Goal: Task Accomplishment & Management: Use online tool/utility

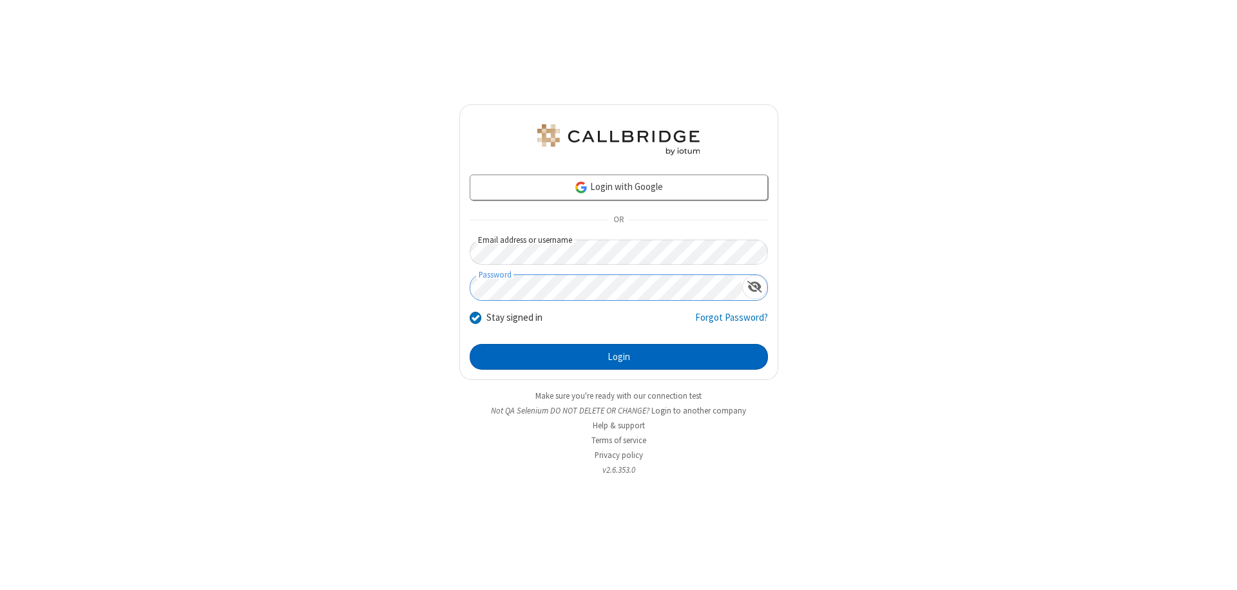
click at [618, 357] on button "Login" at bounding box center [619, 357] width 298 height 26
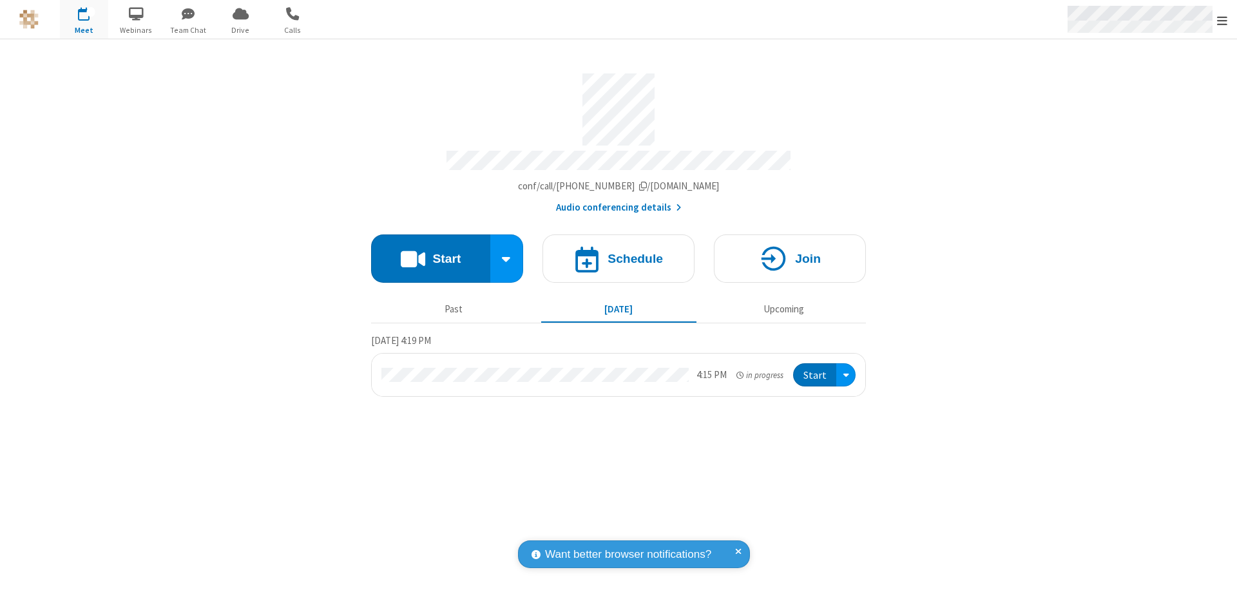
click at [1222, 20] on span "Open menu" at bounding box center [1222, 20] width 10 height 13
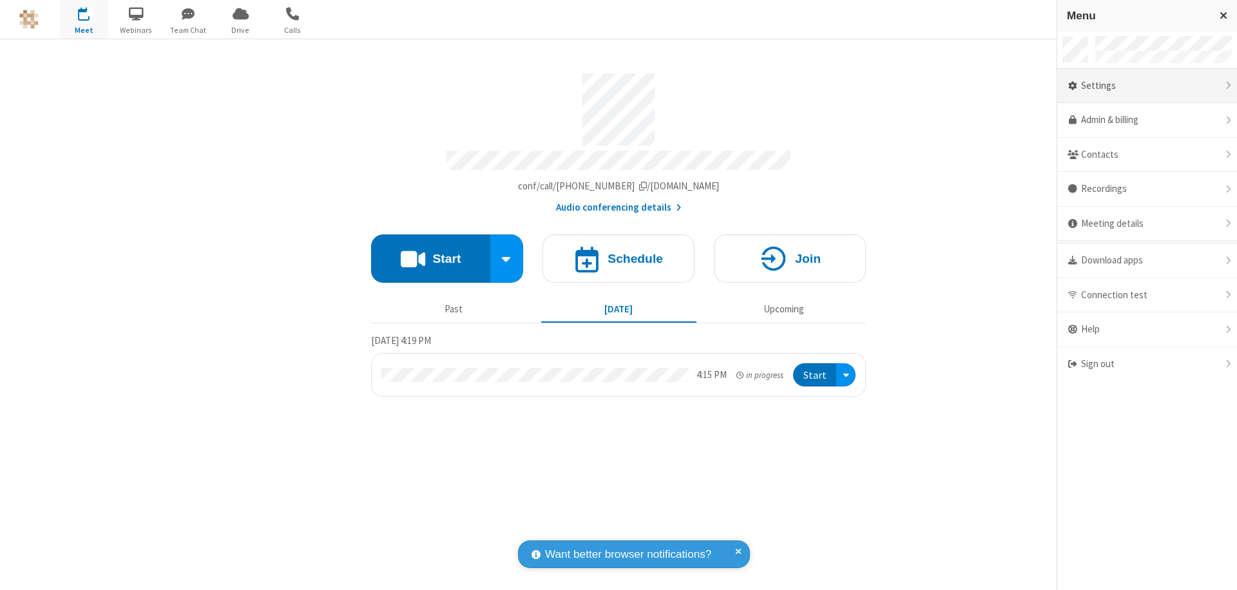
click at [1147, 86] on div "Settings" at bounding box center [1147, 86] width 180 height 35
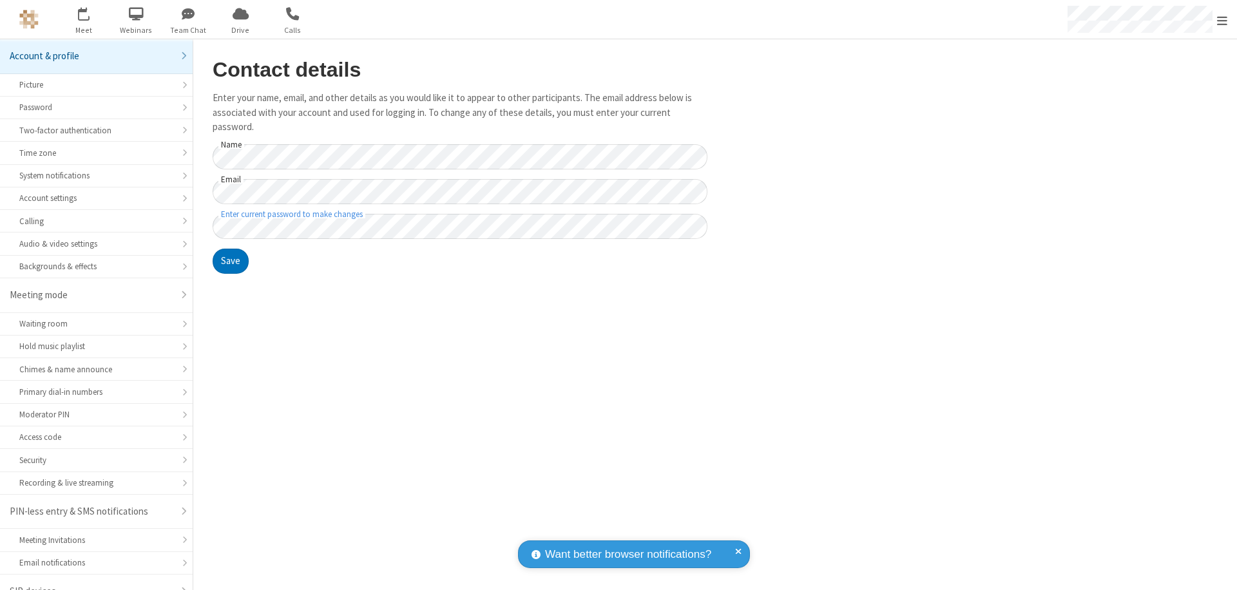
scroll to position [18, 0]
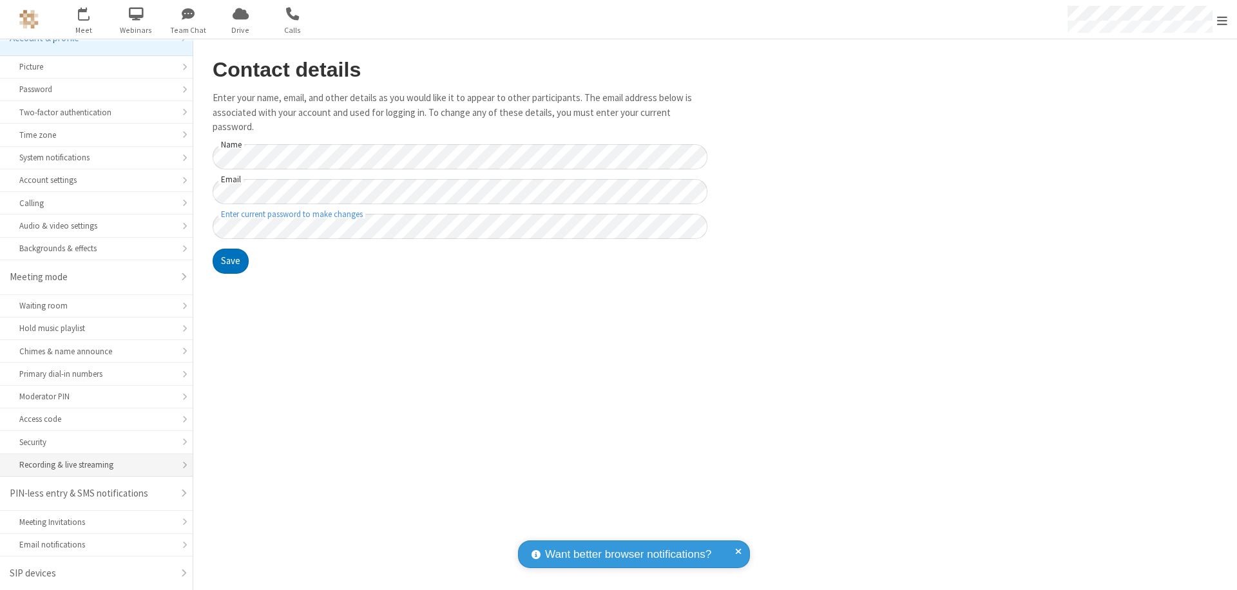
click at [91, 465] on div "Recording & live streaming" at bounding box center [96, 465] width 154 height 12
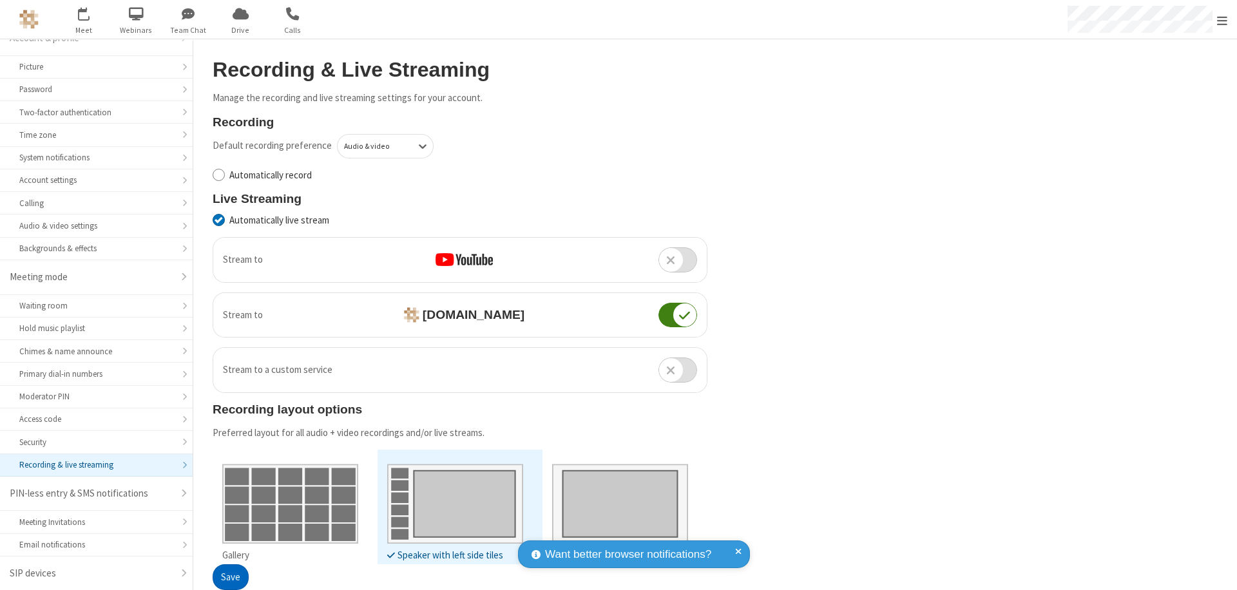
click at [230, 577] on button "Save" at bounding box center [231, 578] width 36 height 26
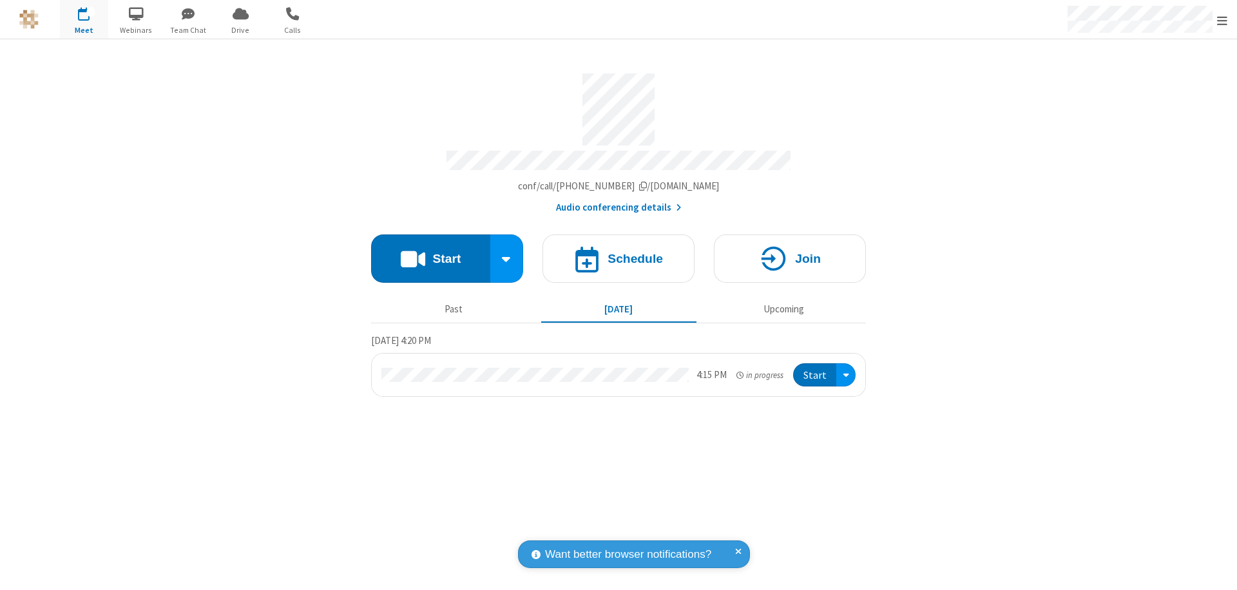
click at [430, 253] on button "Start" at bounding box center [430, 258] width 119 height 48
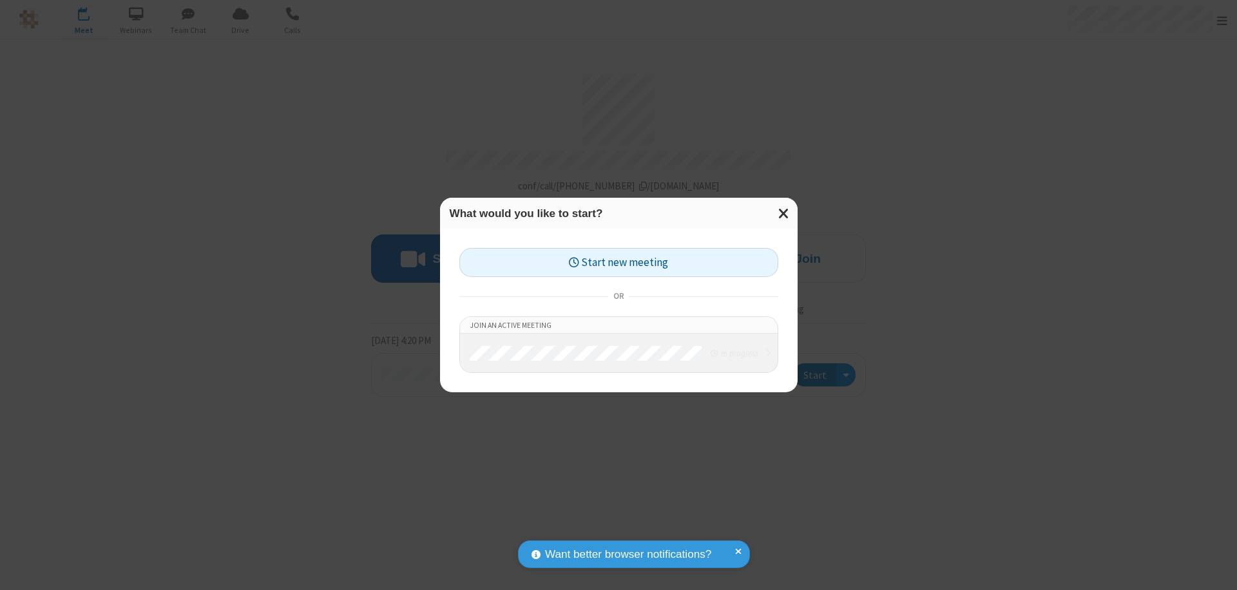
click at [618, 262] on button "Start new meeting" at bounding box center [618, 262] width 319 height 29
